Goal: Obtain resource: Obtain resource

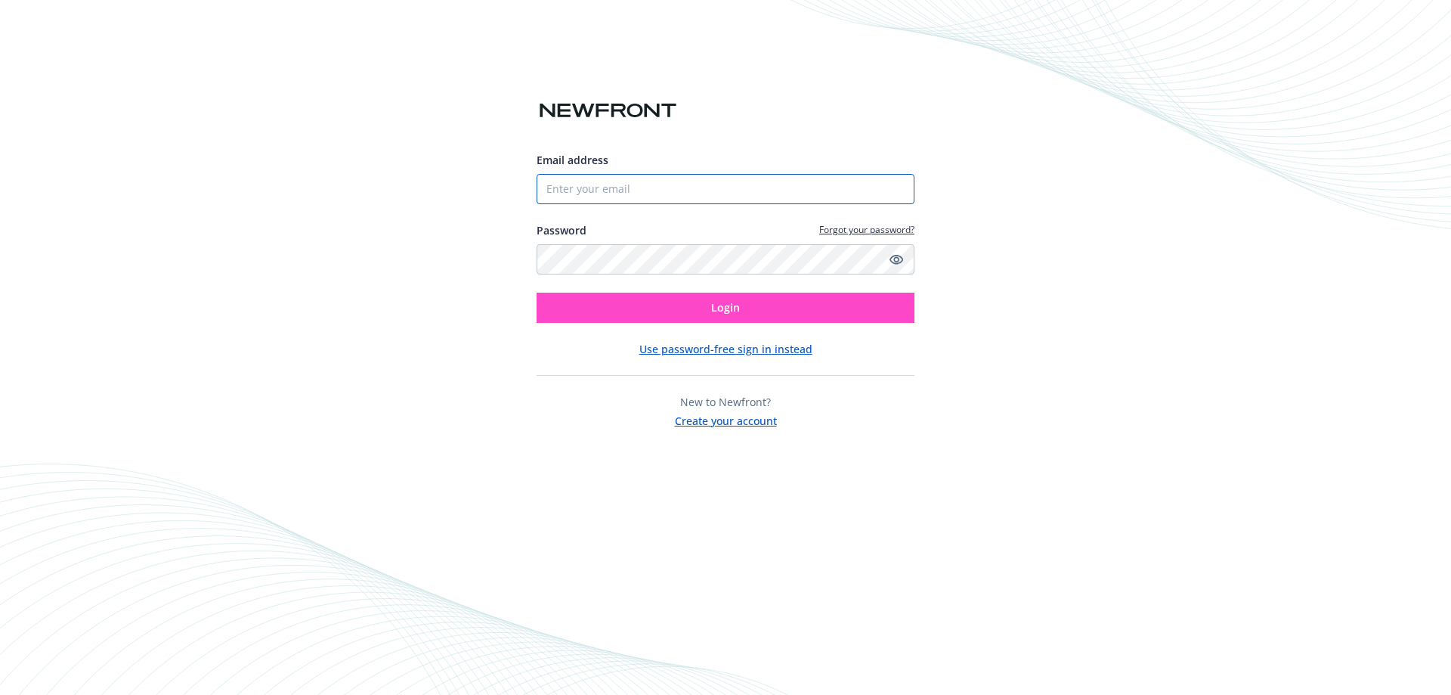
type input "[PERSON_NAME][EMAIL_ADDRESS][DOMAIN_NAME]"
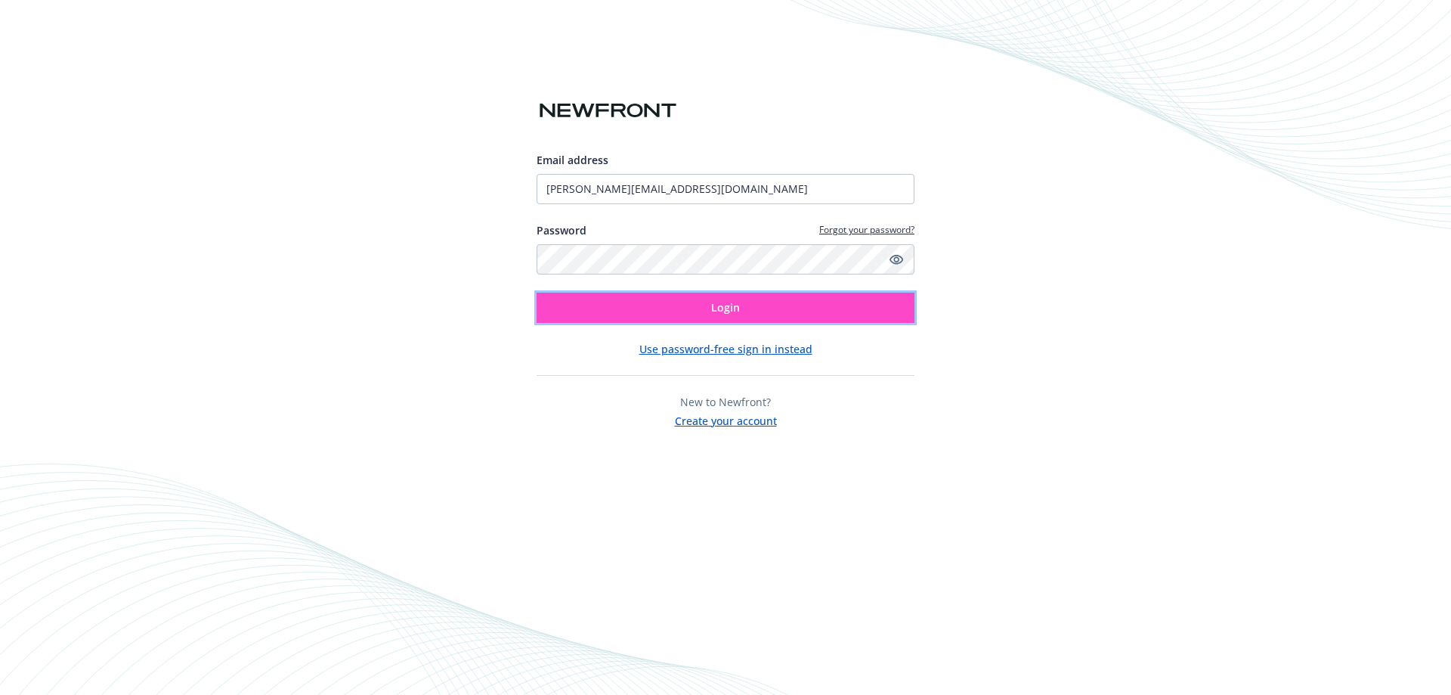
click at [721, 306] on span "Login" at bounding box center [725, 307] width 29 height 14
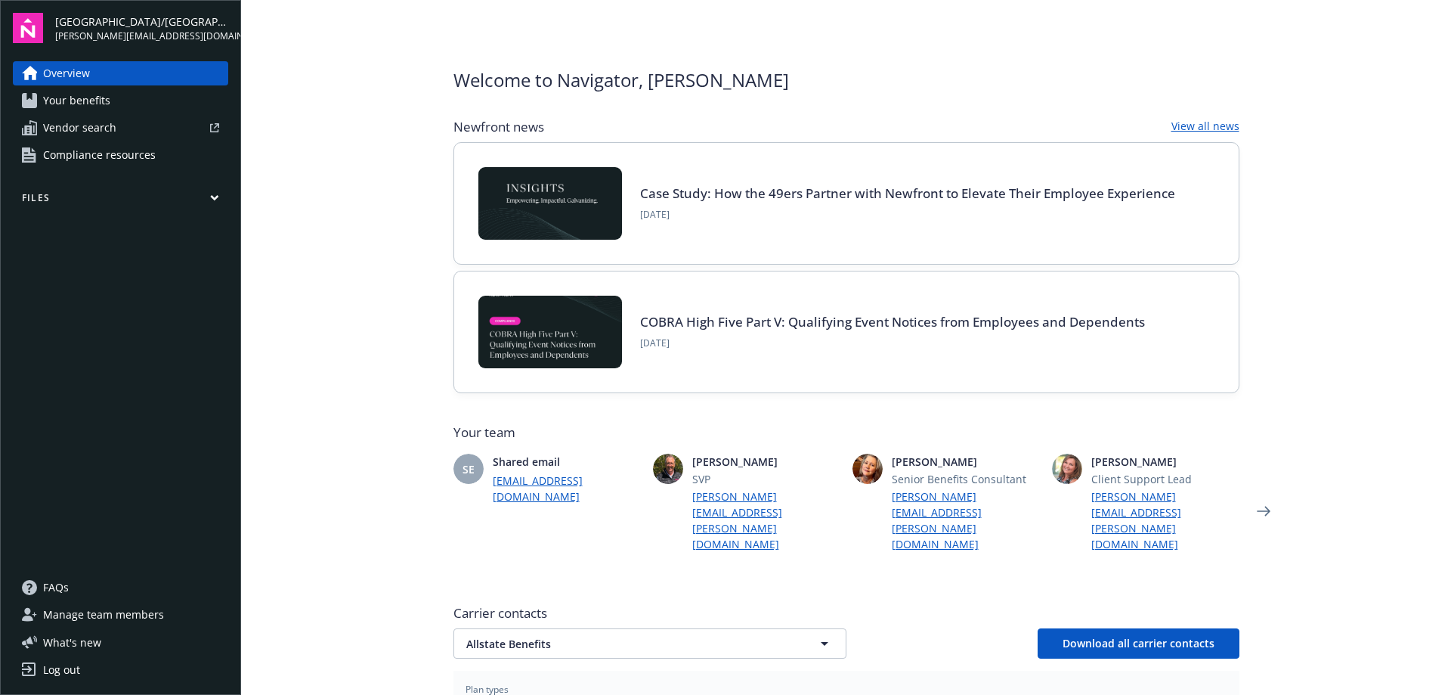
click at [94, 101] on span "Your benefits" at bounding box center [76, 100] width 67 height 24
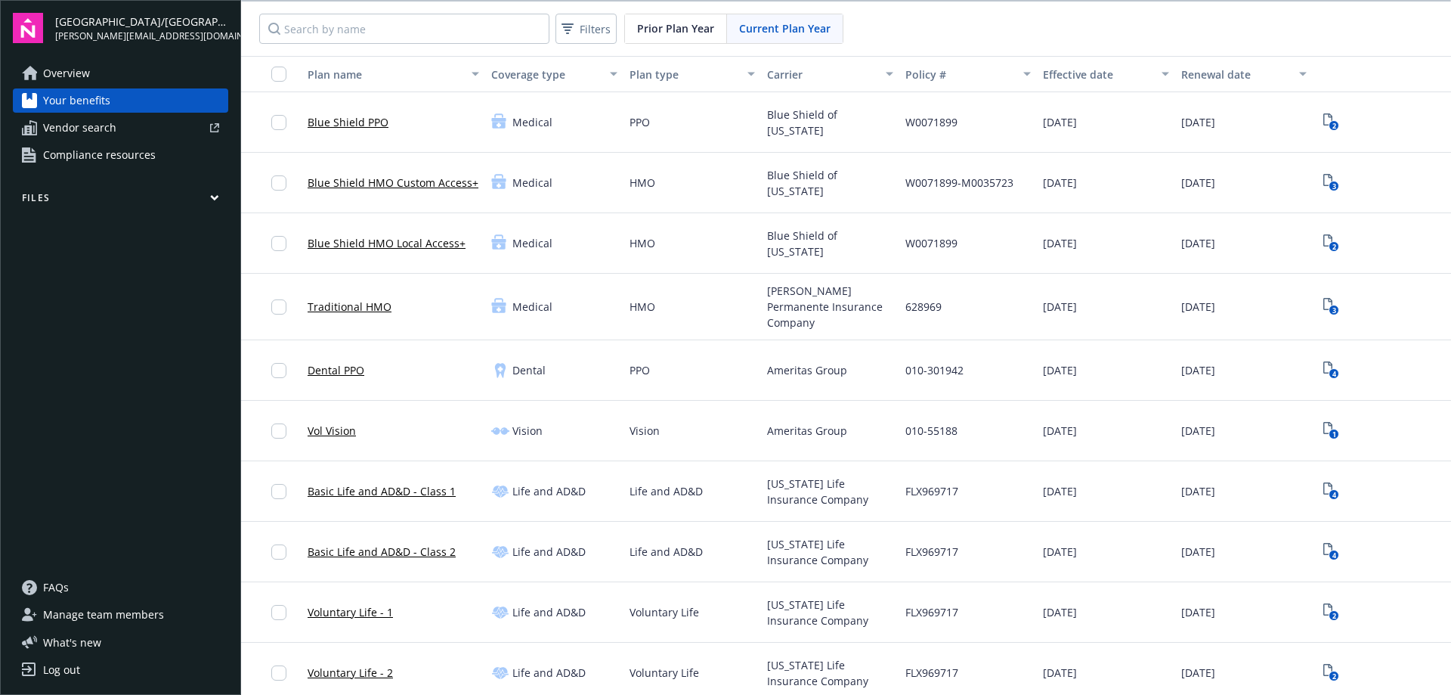
click at [93, 160] on span "Compliance resources" at bounding box center [99, 155] width 113 height 24
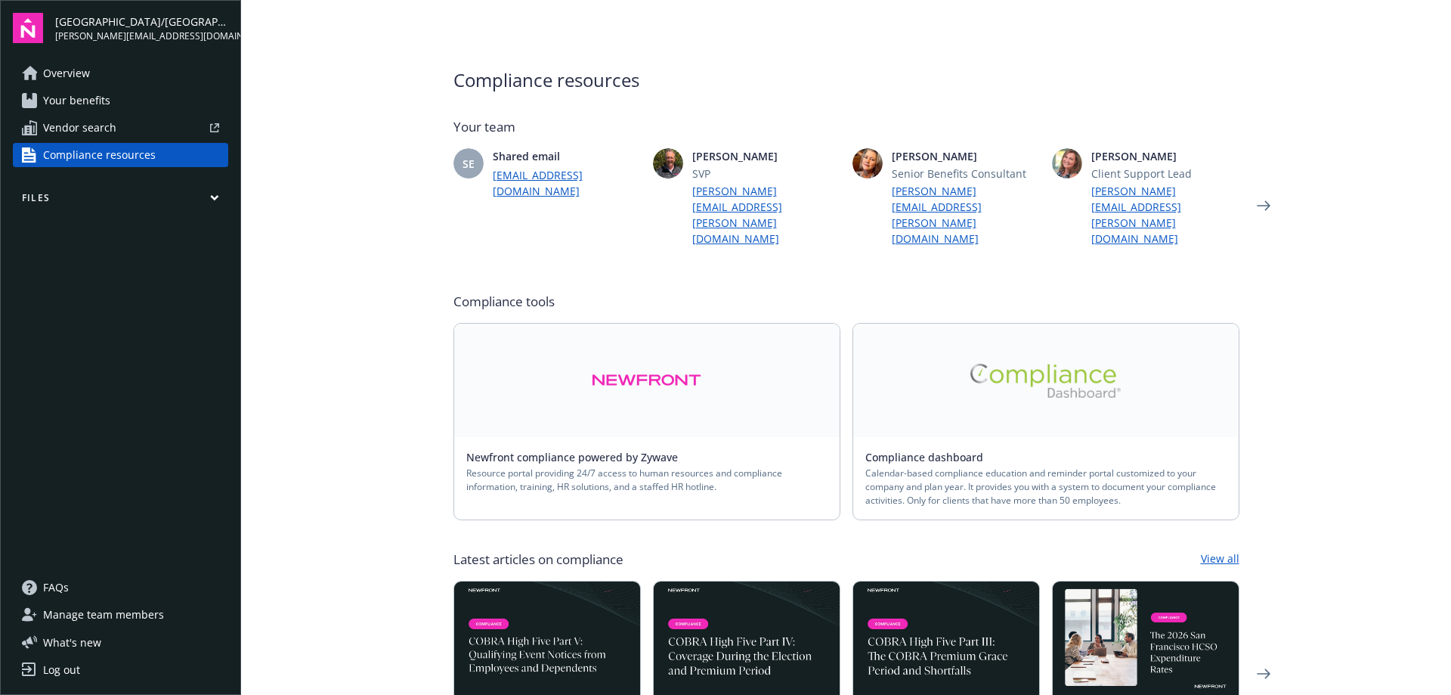
click at [210, 197] on icon "button" at bounding box center [214, 197] width 9 height 7
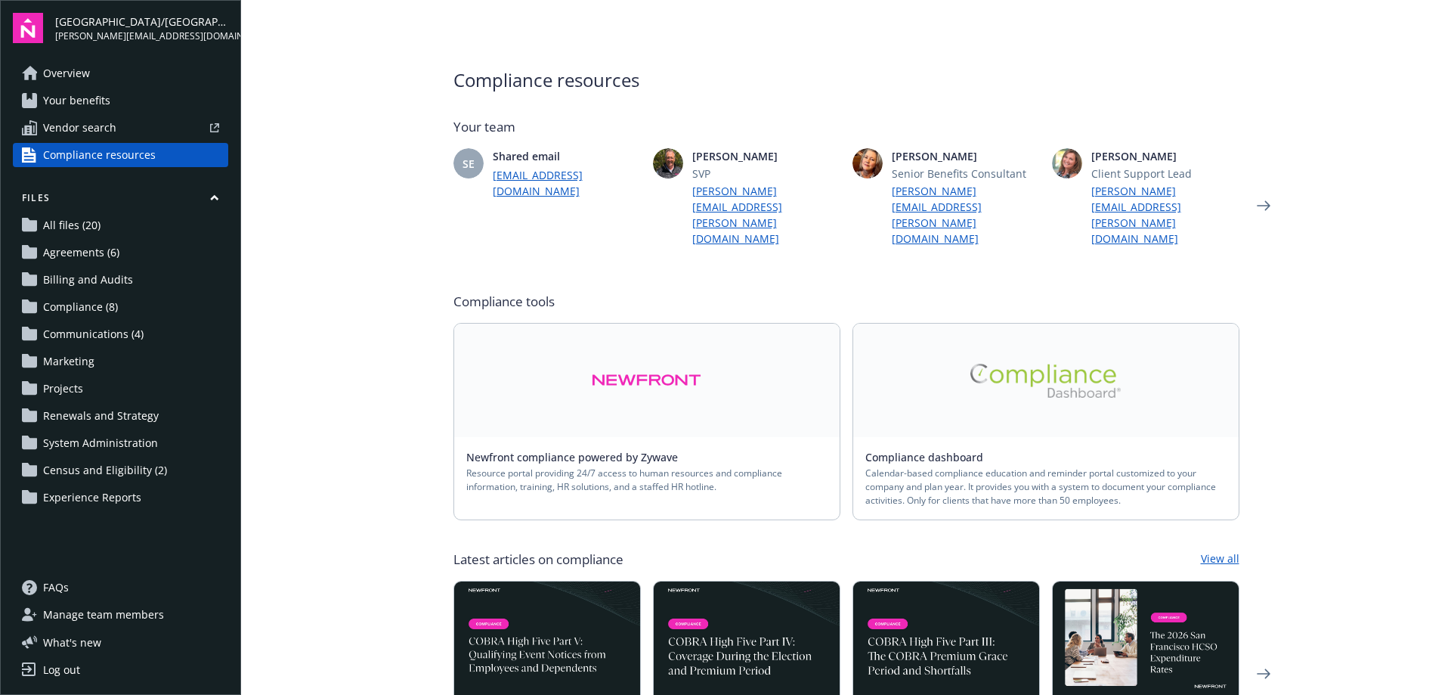
click at [110, 469] on span "Census and Eligibility (2)" at bounding box center [105, 470] width 124 height 24
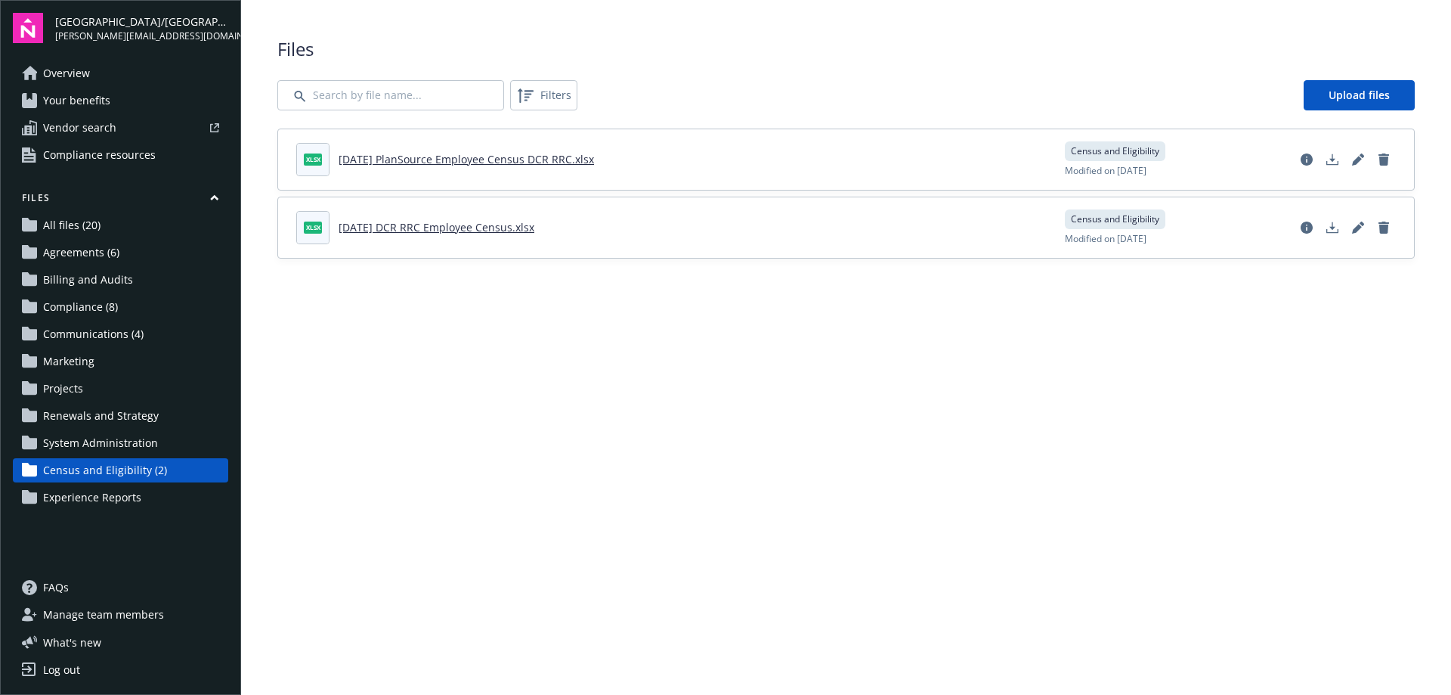
click at [73, 228] on span "All files (20)" at bounding box center [71, 225] width 57 height 24
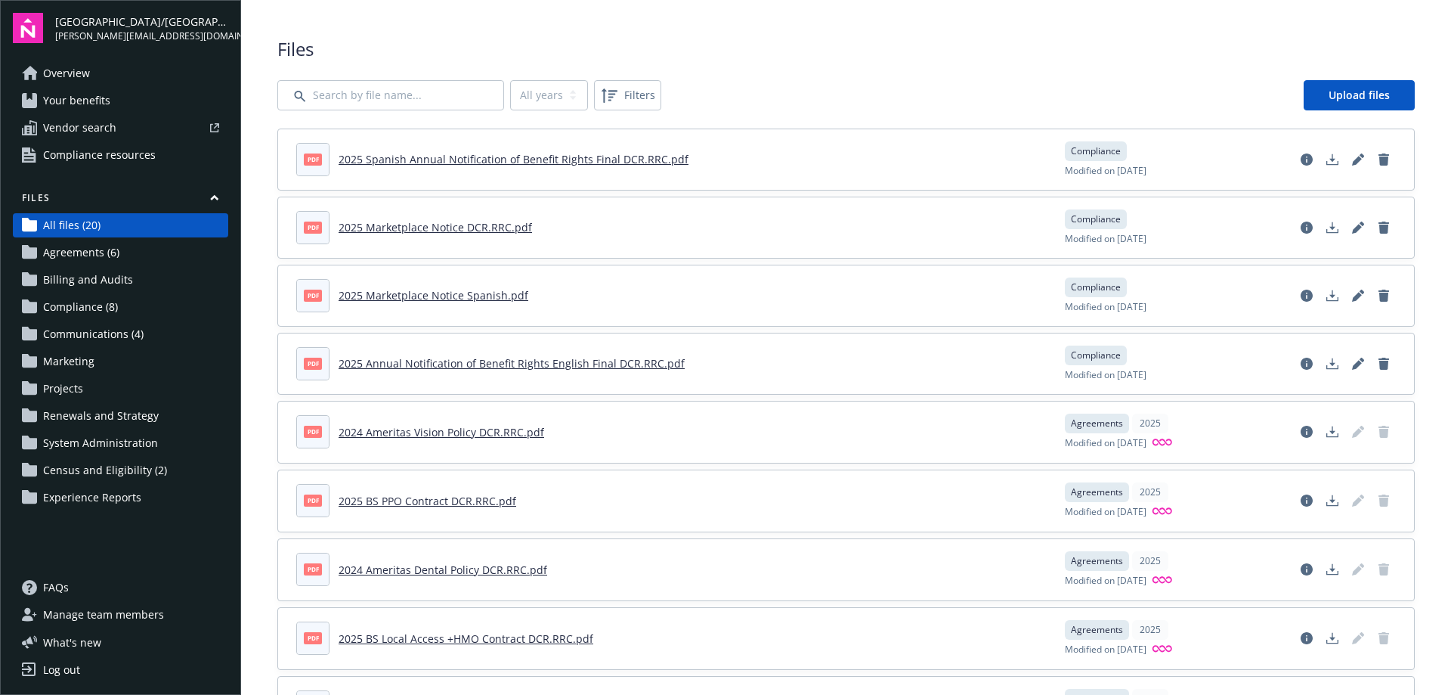
click at [86, 302] on span "Compliance (8)" at bounding box center [80, 307] width 75 height 24
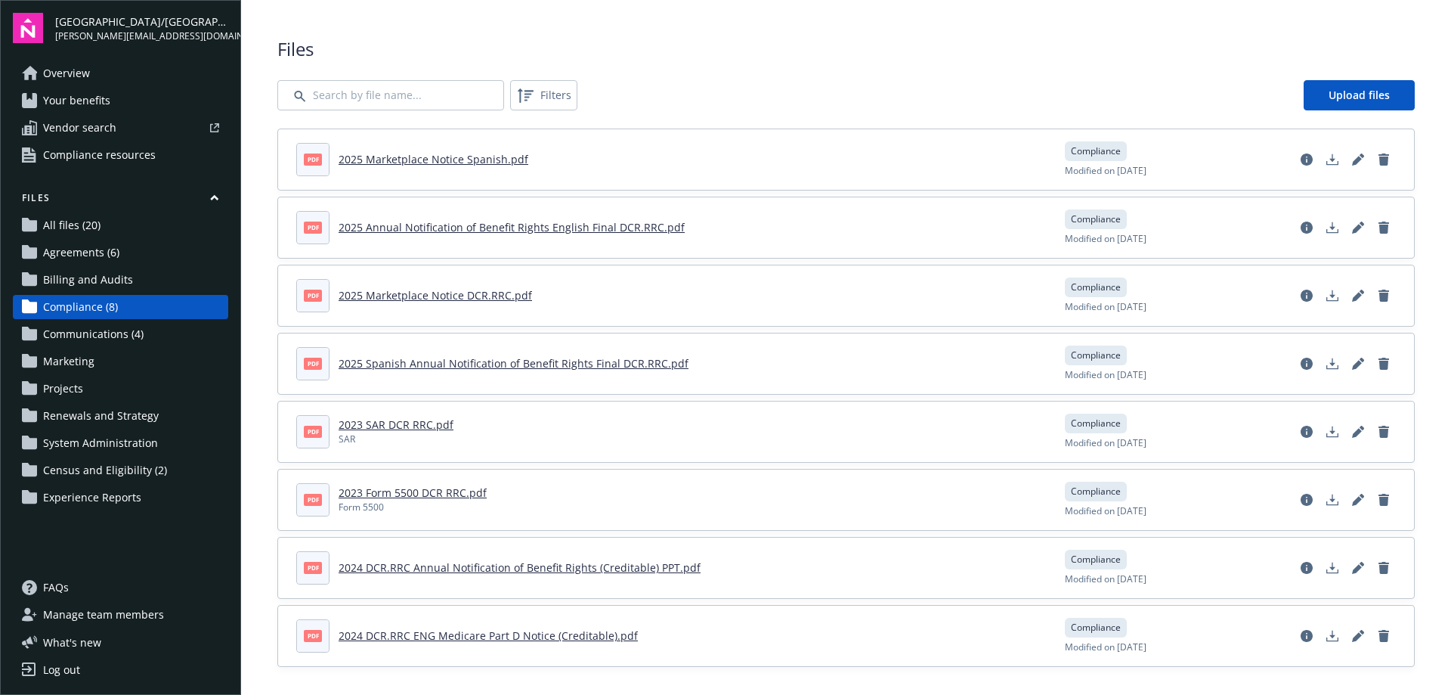
click at [104, 336] on span "Communications (4)" at bounding box center [93, 334] width 101 height 24
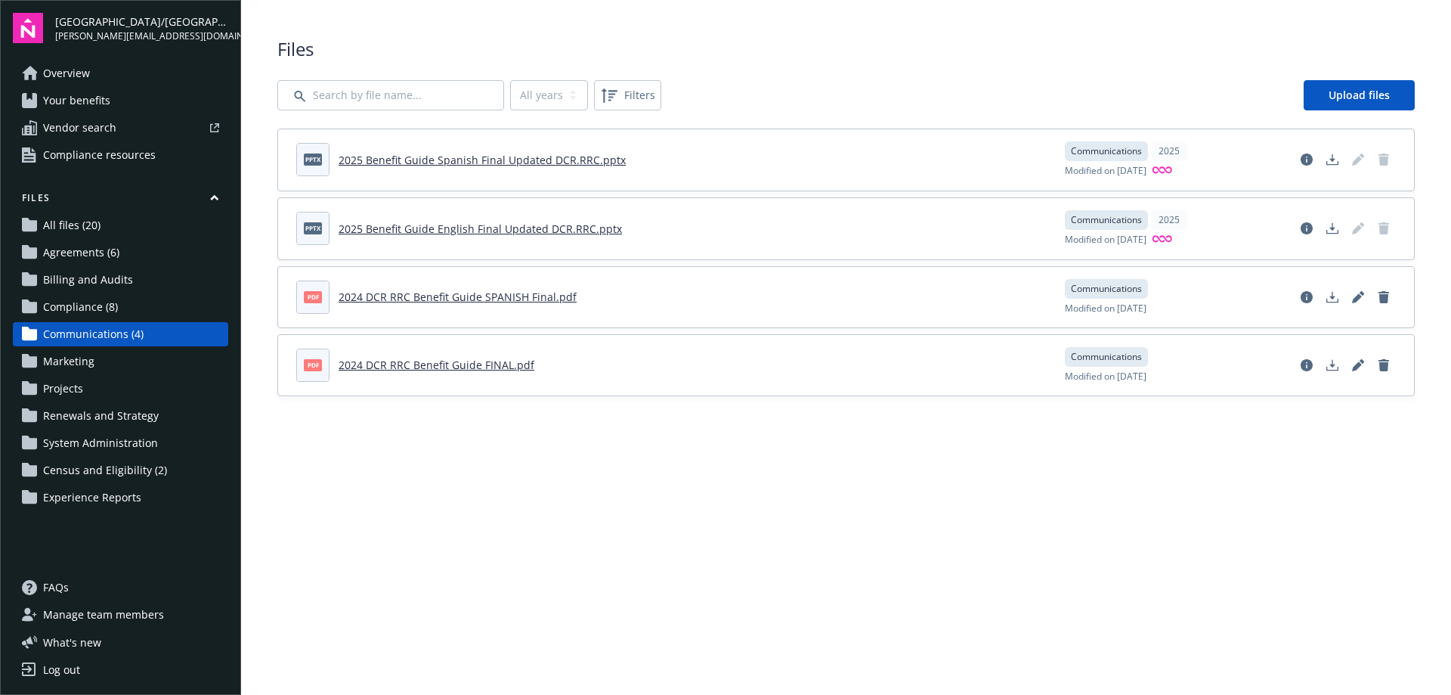
click at [87, 418] on span "Renewals and Strategy" at bounding box center [101, 416] width 116 height 24
